Goal: Transaction & Acquisition: Purchase product/service

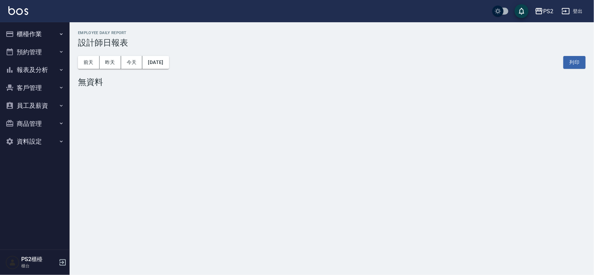
click at [40, 38] on button "櫃檯作業" at bounding box center [35, 34] width 64 height 18
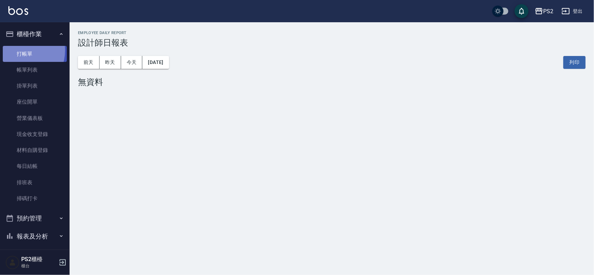
click at [21, 50] on link "打帳單" at bounding box center [35, 54] width 64 height 16
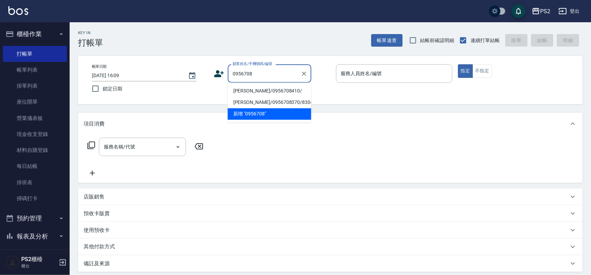
type input "[PERSON_NAME]/0956708410/"
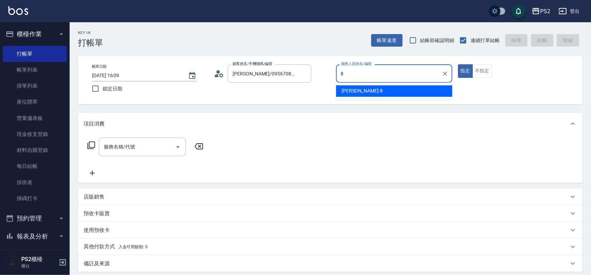
type input "Lori-8"
type button "true"
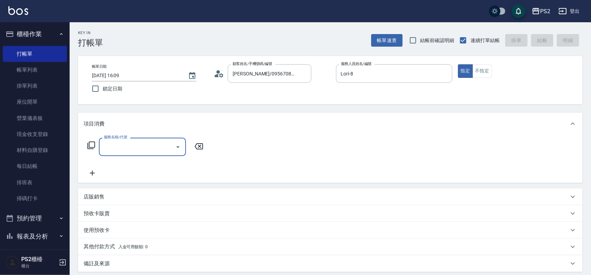
click at [88, 144] on icon at bounding box center [91, 146] width 8 height 8
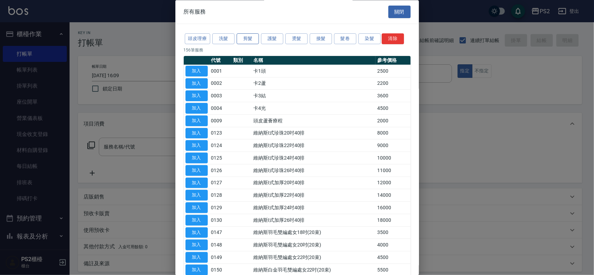
click at [242, 39] on button "剪髮" at bounding box center [248, 39] width 22 height 11
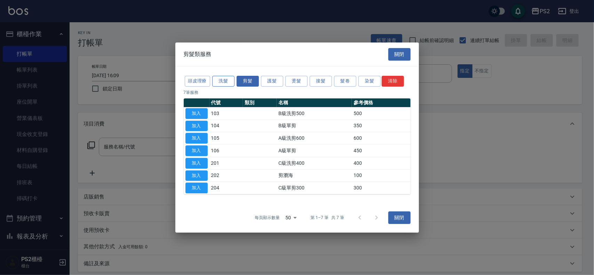
click at [219, 84] on button "洗髮" at bounding box center [223, 81] width 22 height 11
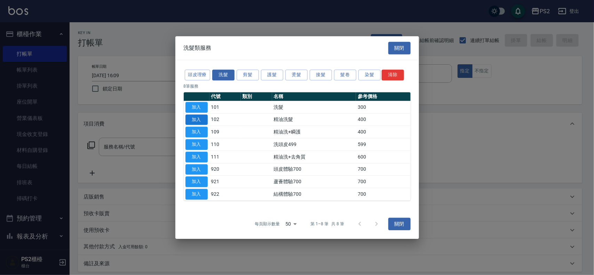
click at [198, 118] on button "加入" at bounding box center [197, 120] width 22 height 11
type input "精油洗髮(102)"
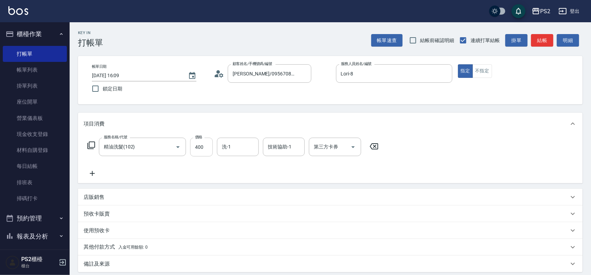
click at [194, 149] on input "400" at bounding box center [201, 147] width 23 height 19
type input "500"
type input "Allan-25"
click at [91, 143] on icon at bounding box center [91, 145] width 8 height 8
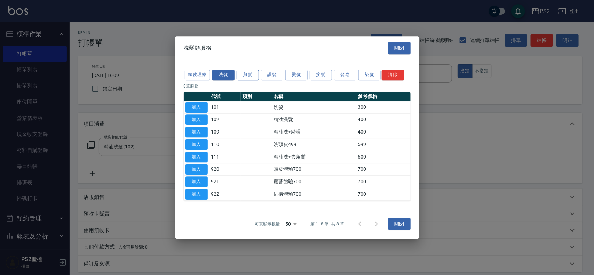
click at [248, 72] on button "剪髮" at bounding box center [248, 75] width 22 height 11
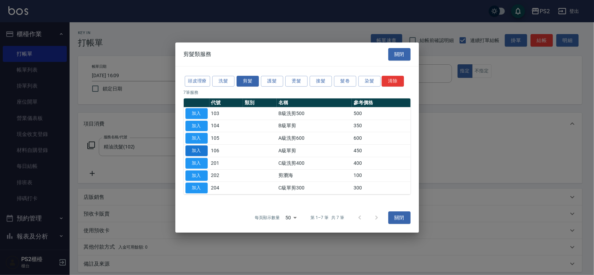
click at [194, 147] on button "加入" at bounding box center [197, 151] width 22 height 11
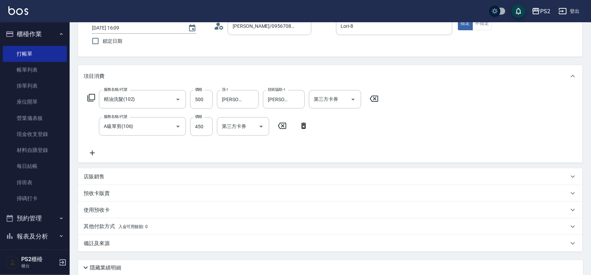
scroll to position [103, 0]
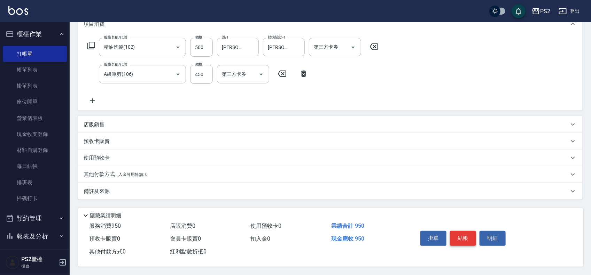
click at [460, 235] on button "結帳" at bounding box center [463, 238] width 26 height 15
type input "2025/08/20 16:10"
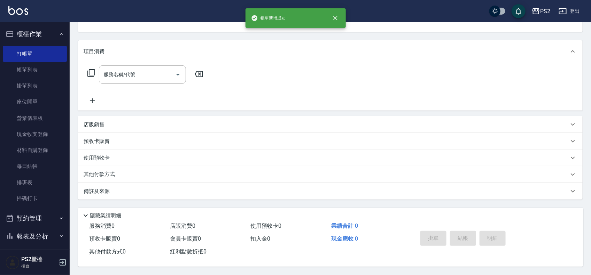
scroll to position [0, 0]
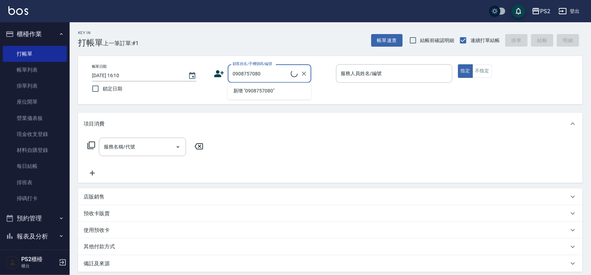
type input "梁俊崴/0908757080/"
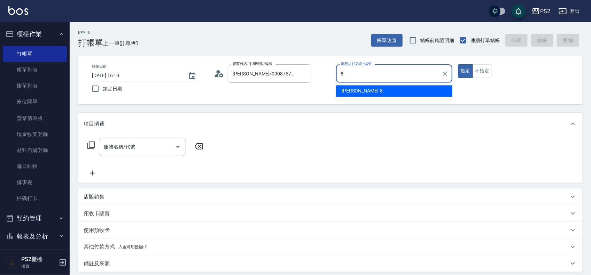
type input "Lori-8"
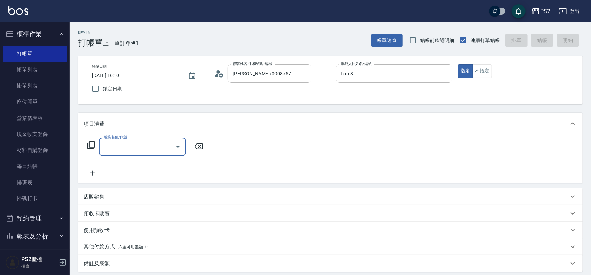
click at [90, 143] on icon at bounding box center [91, 145] width 8 height 8
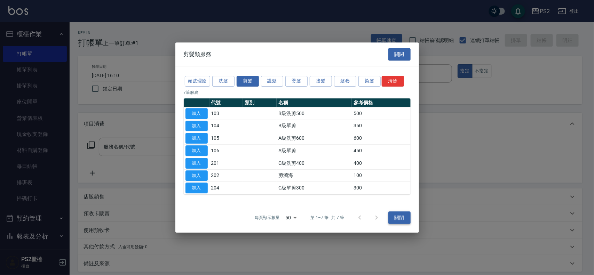
click at [399, 214] on button "關閉" at bounding box center [399, 218] width 22 height 13
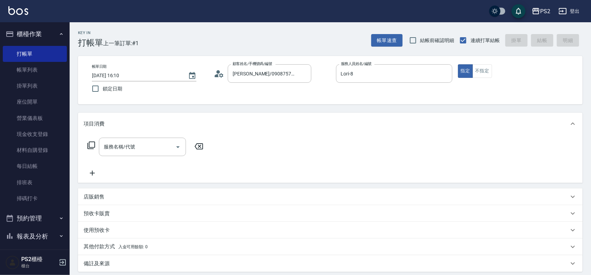
click at [481, 62] on div "帳單日期 2025/08/20 16:10 鎖定日期 顧客姓名/手機號碼/編號 梁俊崴/0908757080/ 顧客姓名/手機號碼/編號 服務人員姓名/編號 …" at bounding box center [330, 80] width 504 height 48
click at [482, 67] on button "不指定" at bounding box center [481, 71] width 19 height 14
click at [91, 140] on div "服務名稱/代號 服務名稱/代號" at bounding box center [146, 147] width 124 height 18
click at [91, 143] on icon at bounding box center [91, 145] width 8 height 8
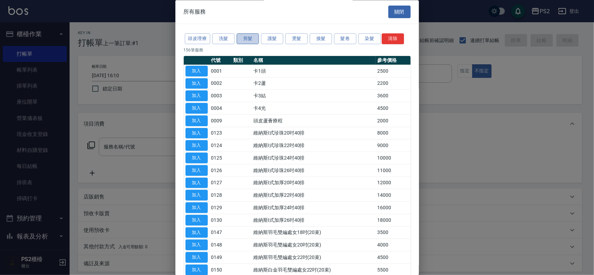
click at [244, 39] on button "剪髮" at bounding box center [248, 39] width 22 height 11
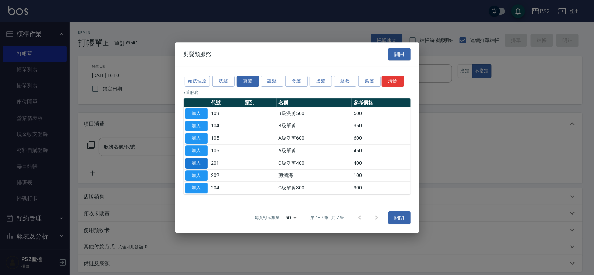
click at [203, 165] on button "加入" at bounding box center [197, 163] width 22 height 11
type input "C級洗剪400(201)"
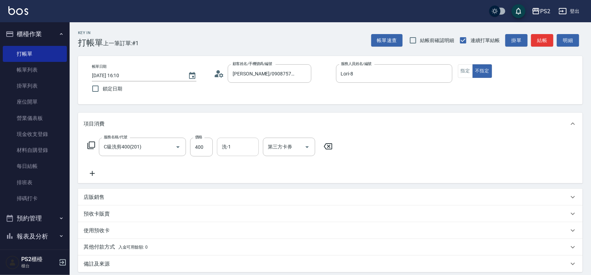
click at [220, 154] on div "洗-1" at bounding box center [238, 147] width 42 height 18
type input "Allan-25"
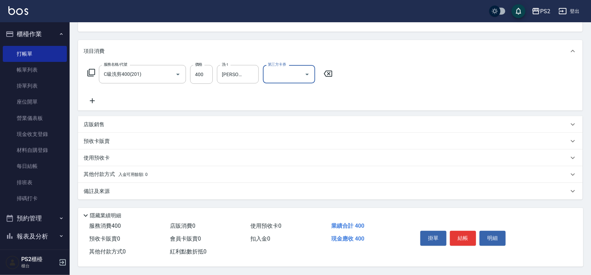
scroll to position [75, 0]
click at [473, 234] on button "結帳" at bounding box center [463, 238] width 26 height 15
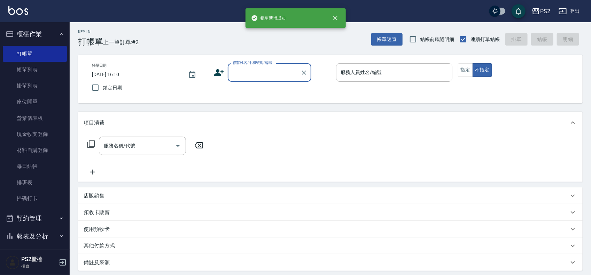
scroll to position [0, 0]
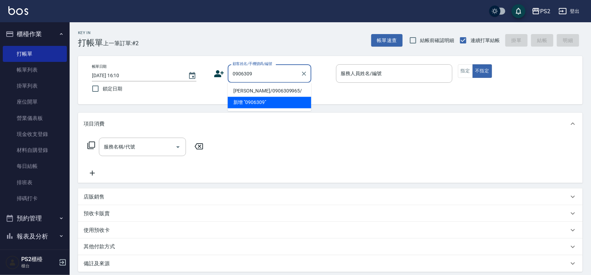
type input "洪聖耕/0906309965/"
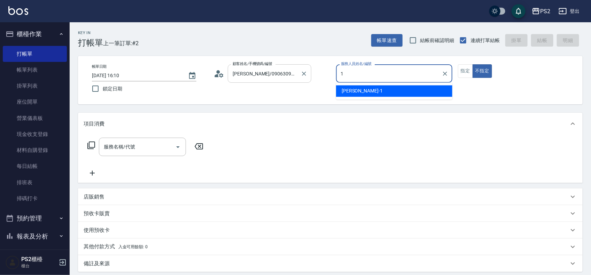
type input "Polly-1"
type button "false"
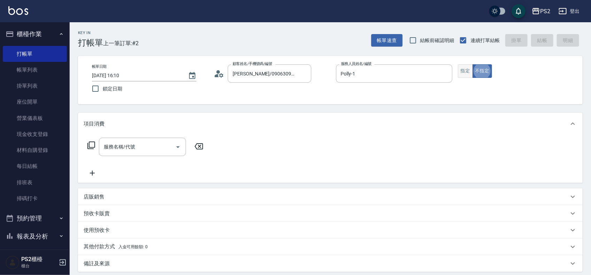
click at [469, 70] on button "指定" at bounding box center [465, 71] width 15 height 14
click at [93, 145] on icon at bounding box center [91, 145] width 8 height 8
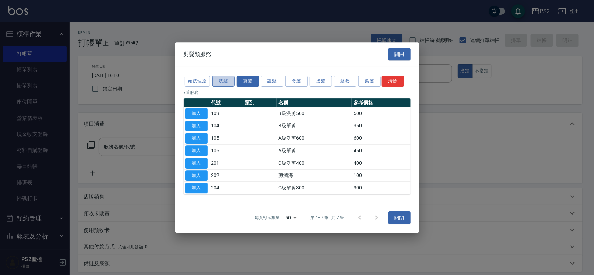
click at [221, 80] on button "洗髮" at bounding box center [223, 81] width 22 height 11
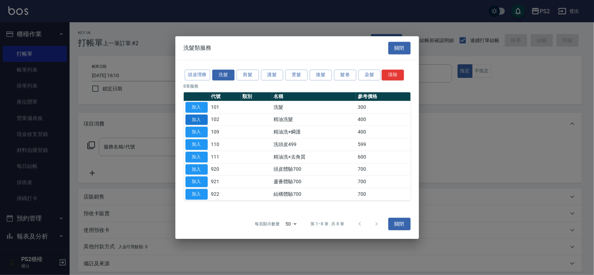
click at [190, 117] on button "加入" at bounding box center [197, 120] width 22 height 11
type input "精油洗髮(102)"
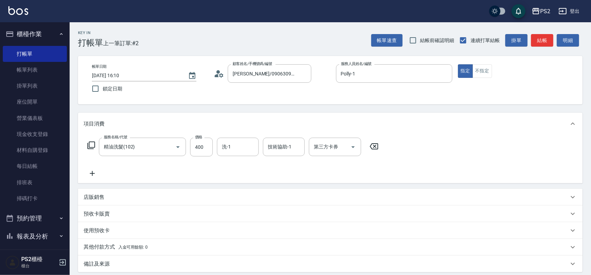
click at [92, 142] on icon at bounding box center [91, 146] width 8 height 8
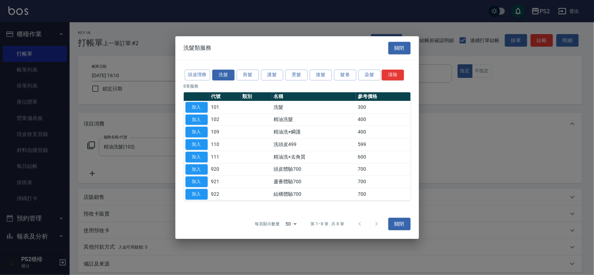
click at [241, 69] on div "頭皮理療 洗髮 剪髮 護髮 燙髮 接髮 髮卷 染髮 清除" at bounding box center [297, 75] width 227 height 13
click at [241, 73] on button "剪髮" at bounding box center [248, 75] width 22 height 11
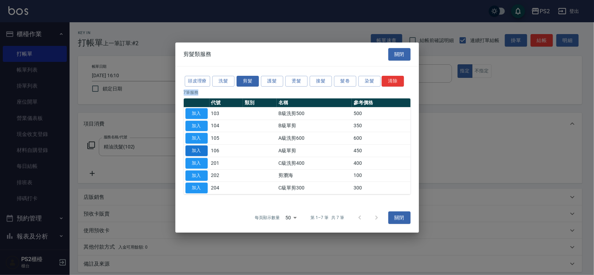
click at [199, 146] on button "加入" at bounding box center [197, 151] width 22 height 11
click at [199, 145] on input "400" at bounding box center [201, 147] width 23 height 19
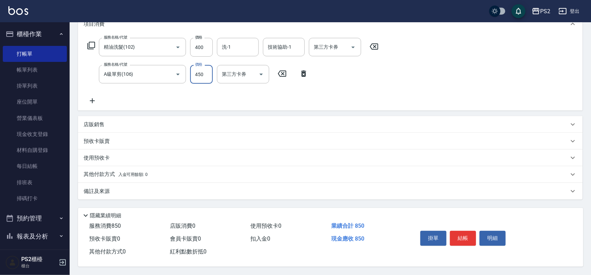
scroll to position [103, 0]
click at [467, 237] on button "結帳" at bounding box center [463, 238] width 26 height 15
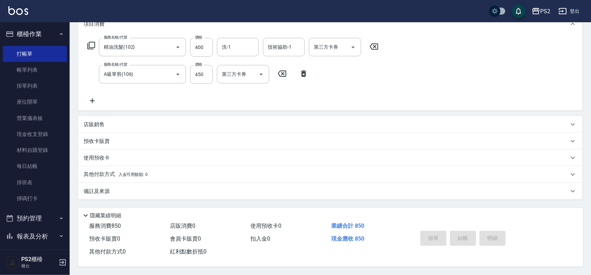
type input "2025/08/20 16:11"
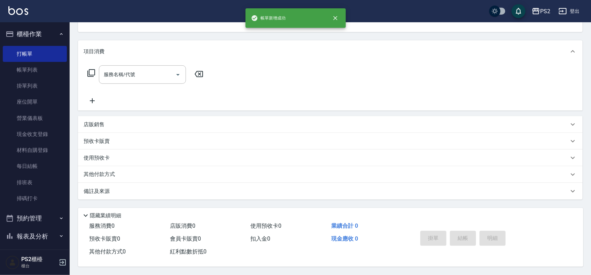
scroll to position [0, 0]
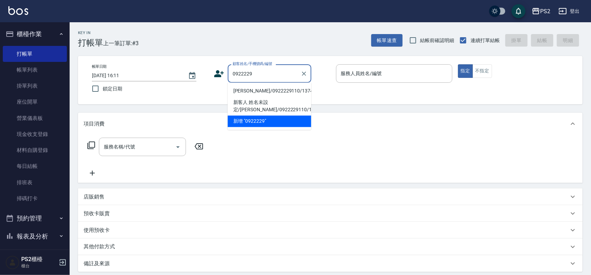
type input "李宜璇/0922229110/13746"
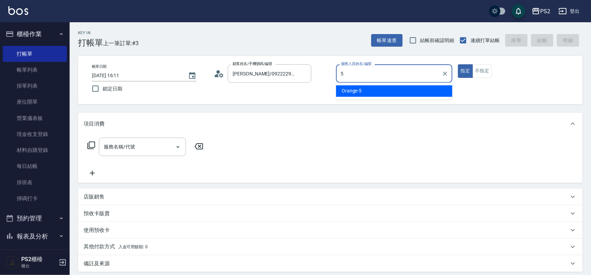
type input "Orange-5"
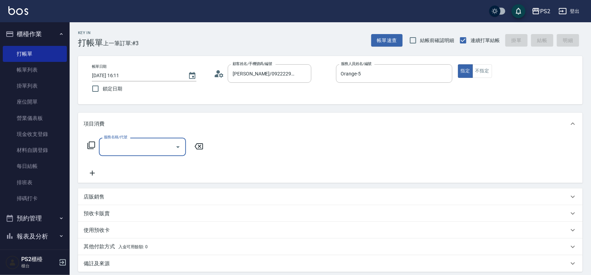
click at [93, 149] on icon at bounding box center [91, 146] width 8 height 8
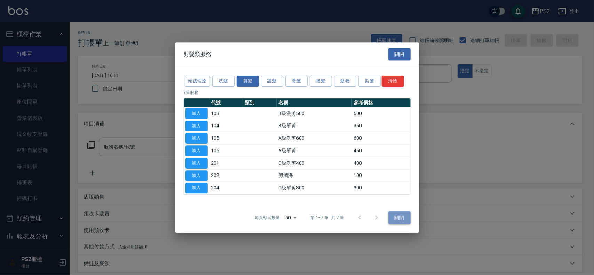
click at [402, 215] on button "關閉" at bounding box center [399, 218] width 22 height 13
